Goal: Register for event/course

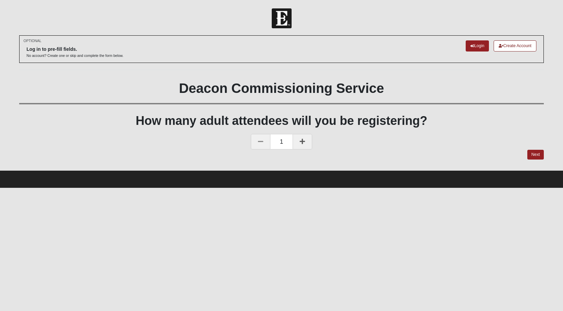
click at [304, 146] on link at bounding box center [302, 141] width 20 height 15
click at [536, 157] on link "Next" at bounding box center [535, 155] width 16 height 10
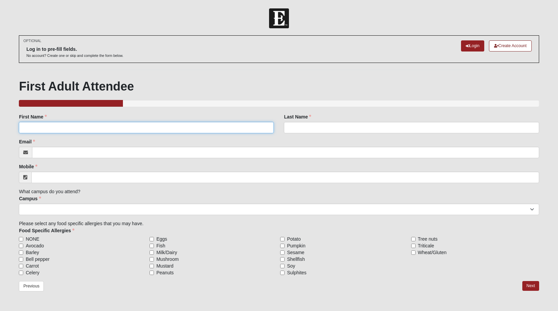
click at [77, 128] on input "First Name" at bounding box center [146, 127] width 255 height 11
type input "[PERSON_NAME] and Steph"
type input "[PERSON_NAME]"
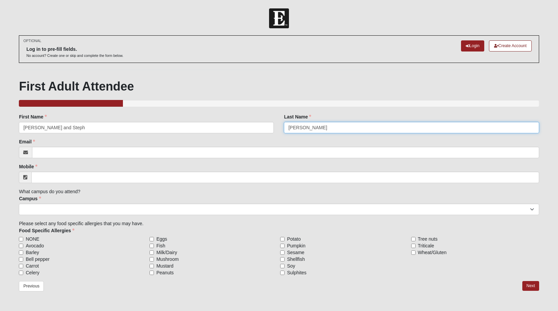
type input "[PERSON_NAME][EMAIL_ADDRESS][PERSON_NAME][PERSON_NAME][DOMAIN_NAME]"
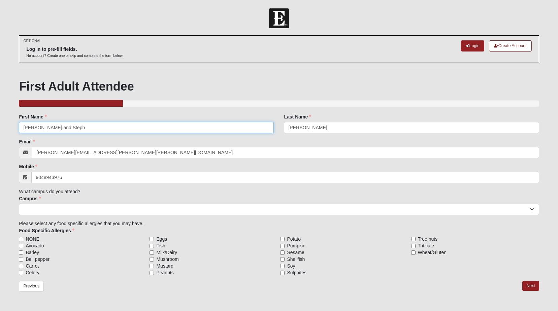
type input "[PHONE_NUMBER]"
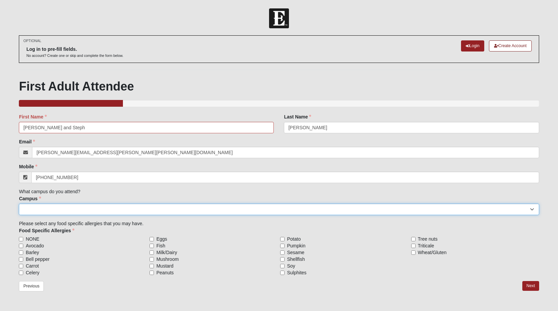
click at [130, 206] on select "[GEOGRAPHIC_DATA] [GEOGRAPHIC_DATA] (Coming Soon) Eleven22 Online [PERSON_NAME]…" at bounding box center [279, 209] width 520 height 11
select select "15"
click at [19, 204] on select "[GEOGRAPHIC_DATA] [GEOGRAPHIC_DATA] (Coming Soon) Eleven22 Online [PERSON_NAME]…" at bounding box center [279, 209] width 520 height 11
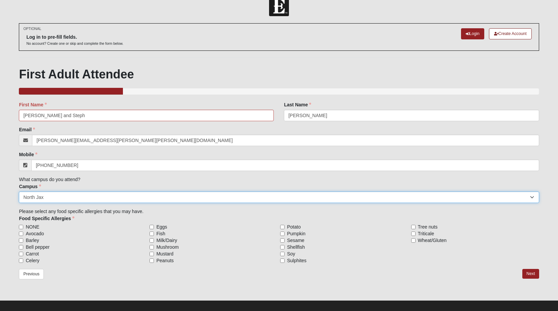
scroll to position [19, 0]
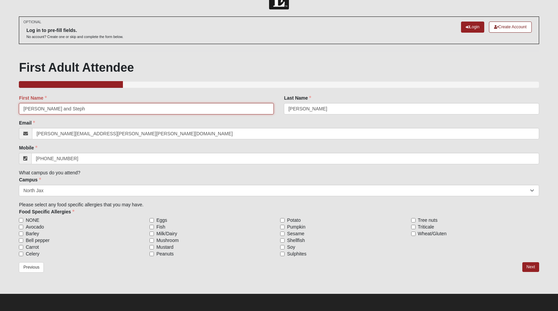
click at [99, 109] on input "[PERSON_NAME] and Steph" at bounding box center [146, 108] width 255 height 11
type input "[PERSON_NAME]"
click at [529, 267] on link "Next" at bounding box center [530, 267] width 16 height 10
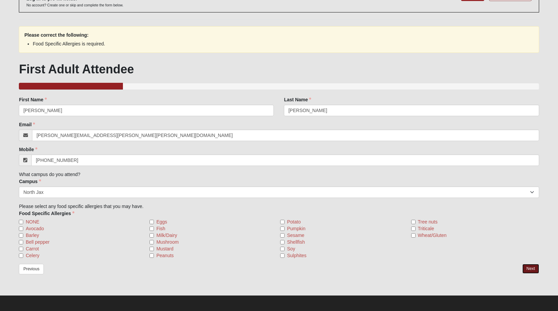
scroll to position [52, 0]
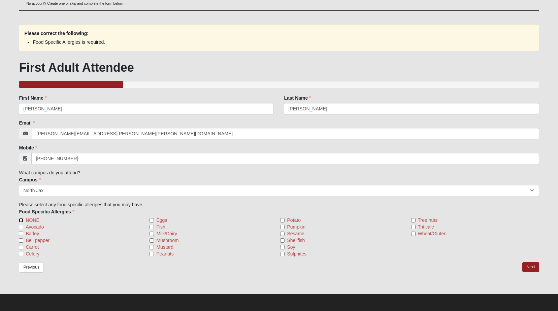
click at [22, 220] on input "NONE" at bounding box center [21, 220] width 4 height 4
checkbox input "true"
click at [532, 267] on link "Next" at bounding box center [530, 267] width 16 height 10
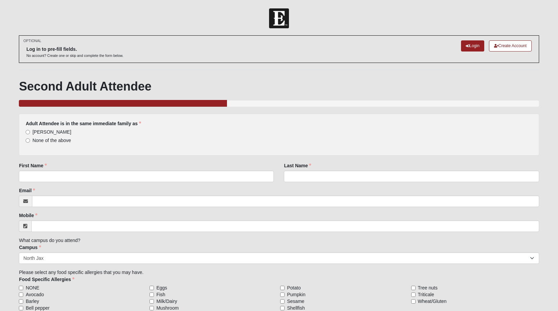
click at [32, 130] on label "[PERSON_NAME]" at bounding box center [48, 132] width 45 height 7
click at [30, 130] on input "[PERSON_NAME]" at bounding box center [28, 132] width 4 height 4
radio input "true"
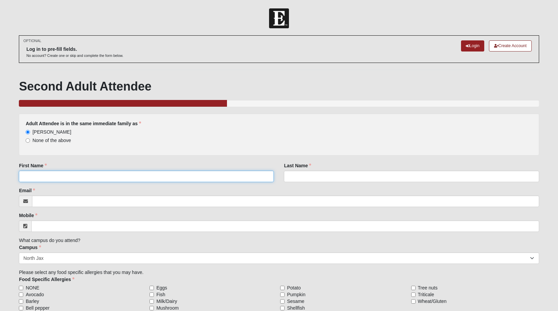
click at [69, 174] on input "First Name" at bounding box center [146, 176] width 255 height 11
type input "[PERSON_NAME]"
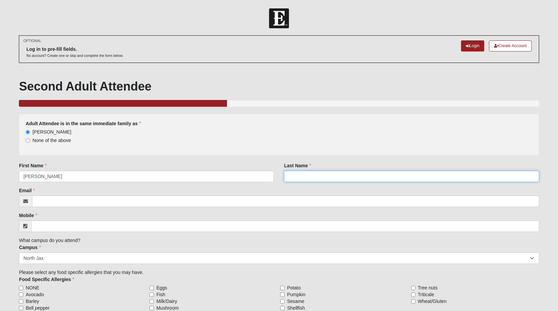
click at [308, 173] on input "Last Name" at bounding box center [411, 176] width 255 height 11
type input "[PERSON_NAME]"
type input "[EMAIL_ADDRESS][DOMAIN_NAME]"
type input "[PHONE_NUMBER]"
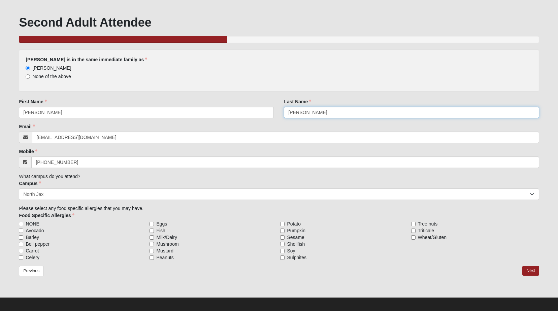
scroll to position [68, 0]
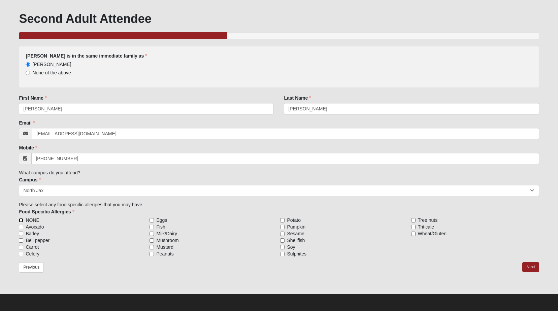
click at [21, 220] on input "NONE" at bounding box center [21, 220] width 4 height 4
checkbox input "true"
click at [525, 268] on link "Next" at bounding box center [530, 267] width 16 height 10
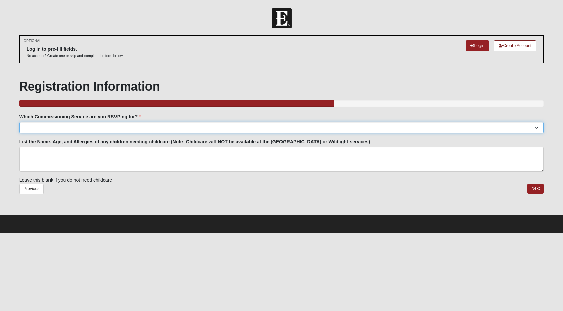
click at [91, 129] on select "[GEOGRAPHIC_DATA]: [DATE] 6:00pm | [GEOGRAPHIC_DATA] ([STREET_ADDRESS]) [GEOGRA…" at bounding box center [281, 127] width 524 height 11
select select "North Jax: [DATE] 6:00pm | [GEOGRAPHIC_DATA]"
click at [19, 122] on select "[GEOGRAPHIC_DATA]: [DATE] 6:00pm | [GEOGRAPHIC_DATA] ([STREET_ADDRESS]) [GEOGRA…" at bounding box center [281, 127] width 524 height 11
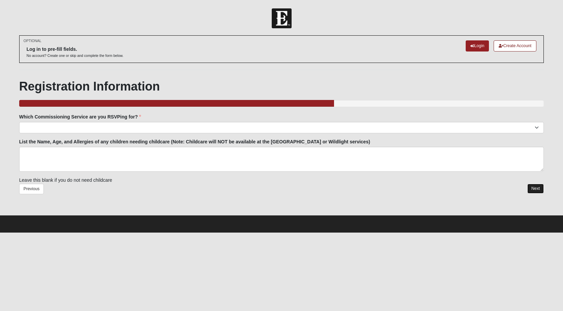
click at [531, 188] on link "Next" at bounding box center [535, 189] width 16 height 10
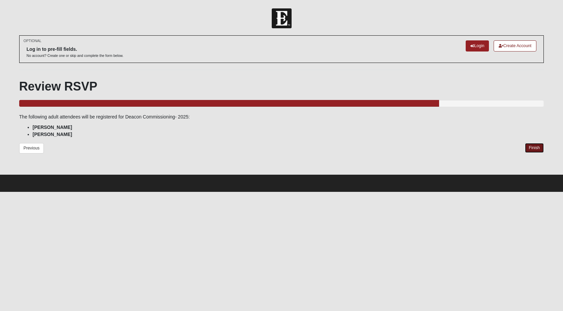
click at [537, 147] on link "Finish" at bounding box center [534, 148] width 19 height 10
